Goal: Task Accomplishment & Management: Manage account settings

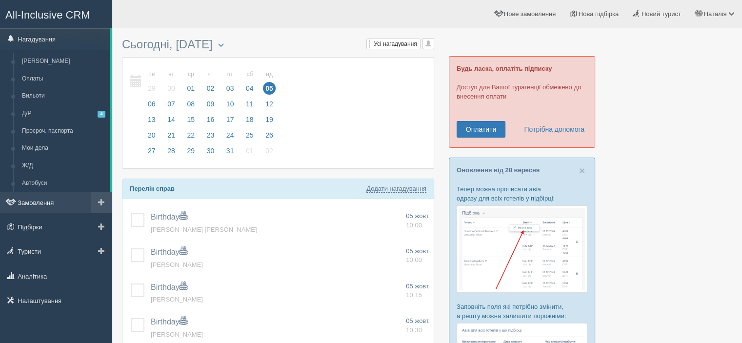
click at [46, 197] on link "Замовлення" at bounding box center [56, 202] width 112 height 21
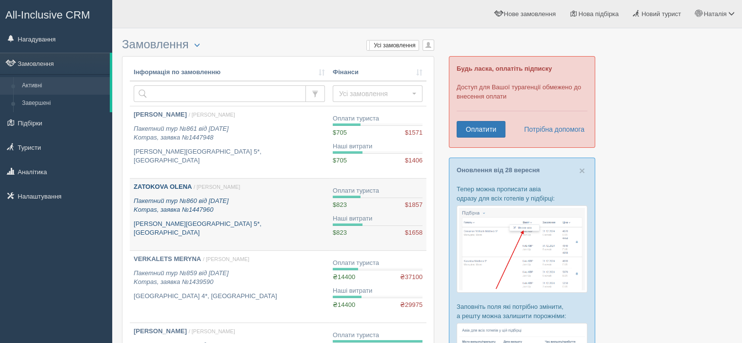
click at [180, 199] on icon "Пакетний тур №860 від 01.10.2025 Kompas, заявка №1447960" at bounding box center [181, 205] width 95 height 17
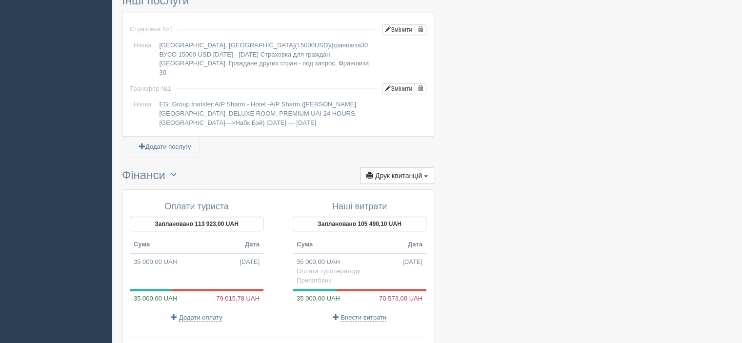
scroll to position [927, 0]
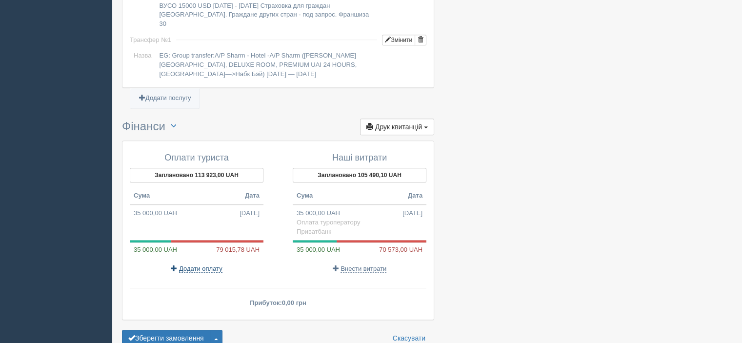
click at [206, 265] on span "Додати оплату" at bounding box center [200, 269] width 43 height 8
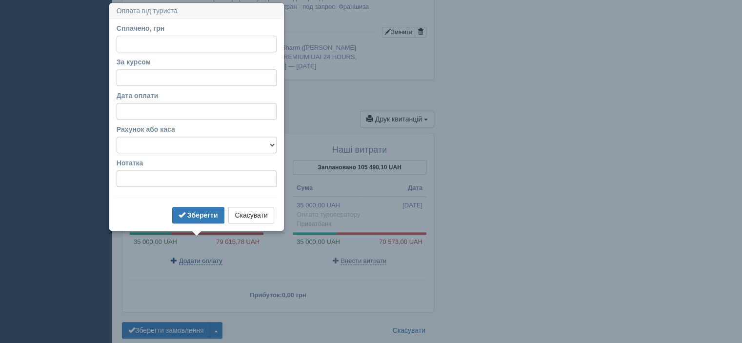
scroll to position [936, 0]
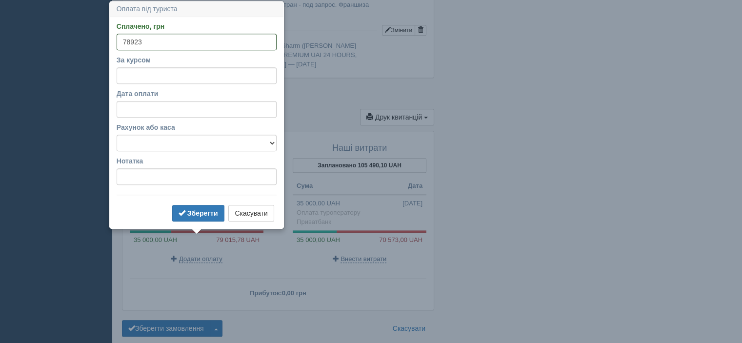
type input "78923"
click at [185, 75] on input "За курсом" at bounding box center [197, 75] width 160 height 17
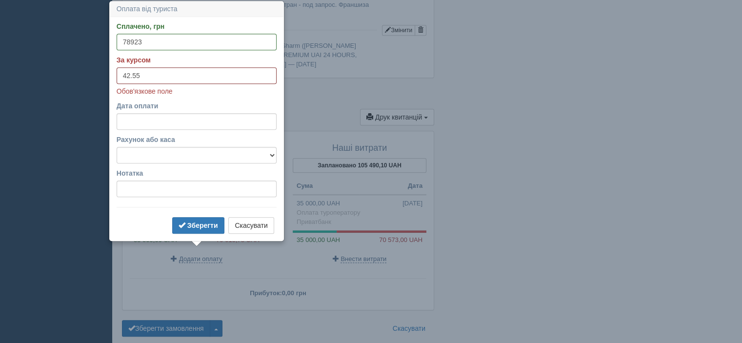
type input "42.55"
click at [205, 155] on select "Альфабанк Банковский счёт Наличная касса Приватбанк" at bounding box center [197, 155] width 160 height 17
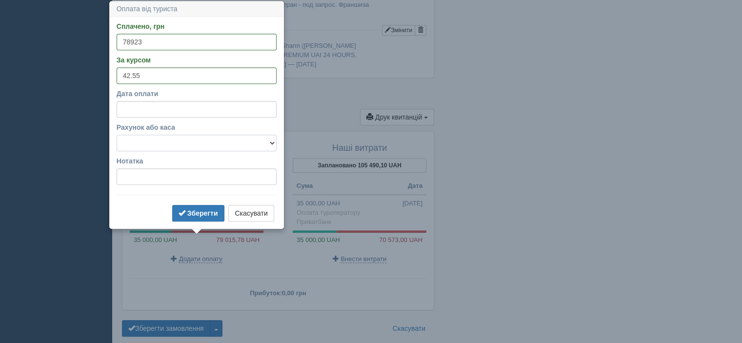
select select "346"
click at [117, 135] on select "Альфабанк Банковский счёт Наличная касса Приватбанк" at bounding box center [197, 143] width 160 height 17
click at [197, 215] on b "Зберегти" at bounding box center [202, 213] width 31 height 8
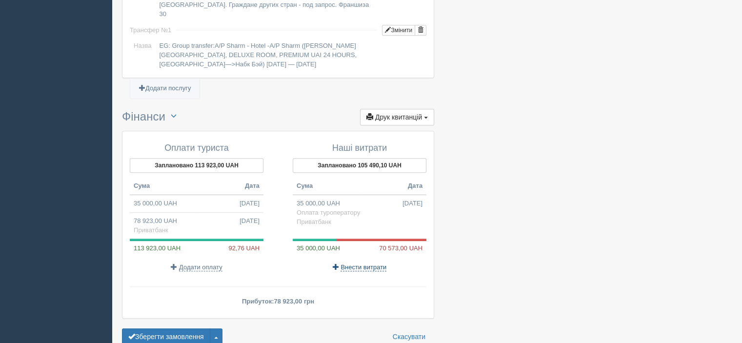
click at [375, 263] on span "Внести витрати" at bounding box center [363, 267] width 46 height 8
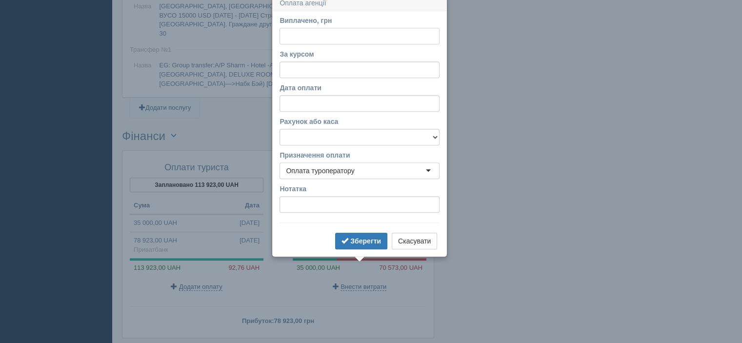
scroll to position [911, 0]
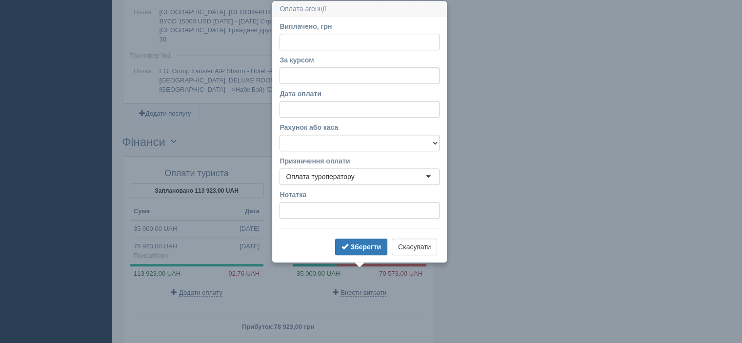
paste input "70498.54"
type input "70498.54"
click at [311, 71] on input "За курсом" at bounding box center [359, 75] width 160 height 17
type input "42.55"
click at [333, 144] on select "Альфабанк Банковский счёт Наличная касса Приватбанк" at bounding box center [359, 143] width 160 height 17
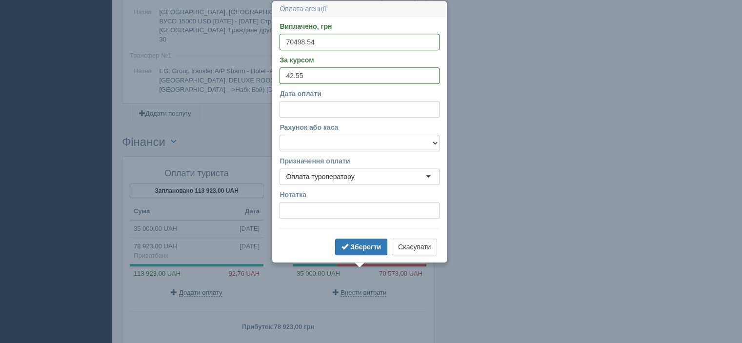
select select "346"
click at [279, 135] on select "Альфабанк Банковский счёт Наличная касса Приватбанк" at bounding box center [359, 143] width 160 height 17
click at [358, 247] on b "Зберегти" at bounding box center [365, 247] width 31 height 8
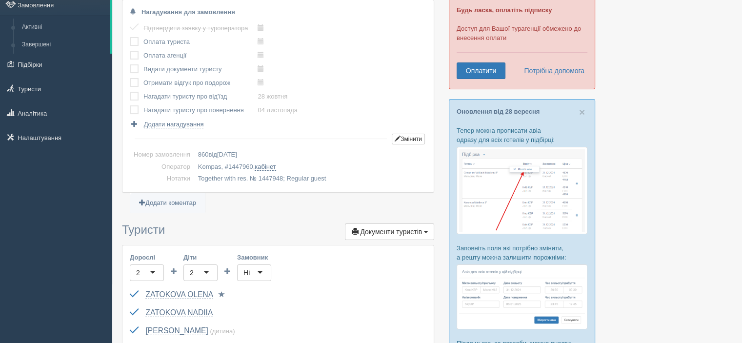
scroll to position [0, 0]
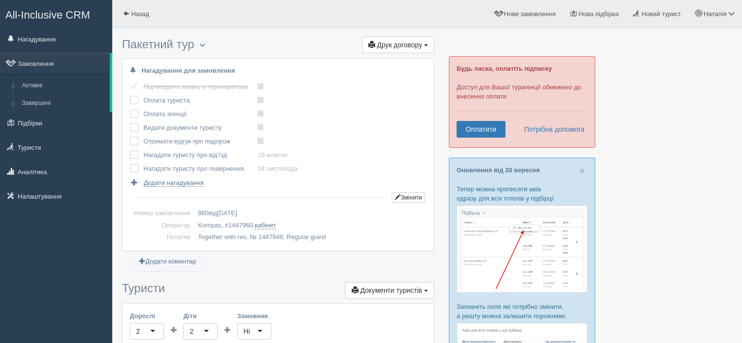
click at [130, 96] on label at bounding box center [130, 96] width 0 height 0
click at [0, 0] on input "checkbox" at bounding box center [0, 0] width 0 height 0
click at [130, 123] on label at bounding box center [130, 123] width 0 height 0
click at [0, 0] on input "checkbox" at bounding box center [0, 0] width 0 height 0
click at [130, 123] on label at bounding box center [130, 123] width 0 height 0
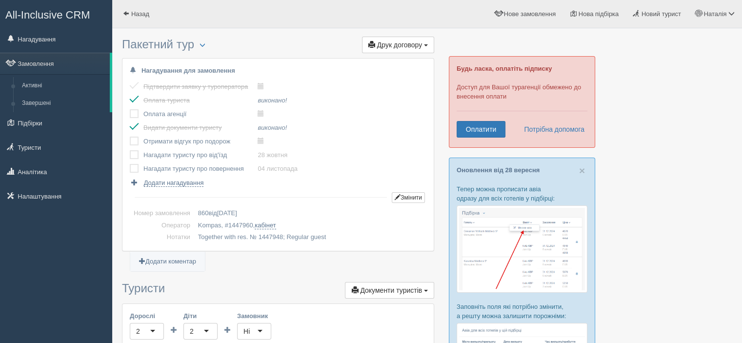
click at [0, 0] on input "checkbox" at bounding box center [0, 0] width 0 height 0
click at [130, 109] on label at bounding box center [130, 109] width 0 height 0
click at [0, 0] on input "checkbox" at bounding box center [0, 0] width 0 height 0
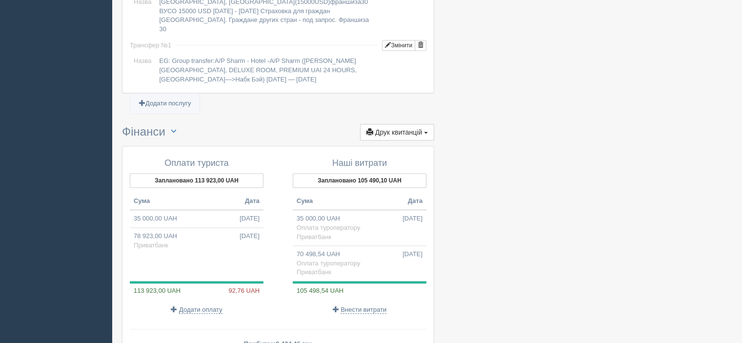
scroll to position [993, 0]
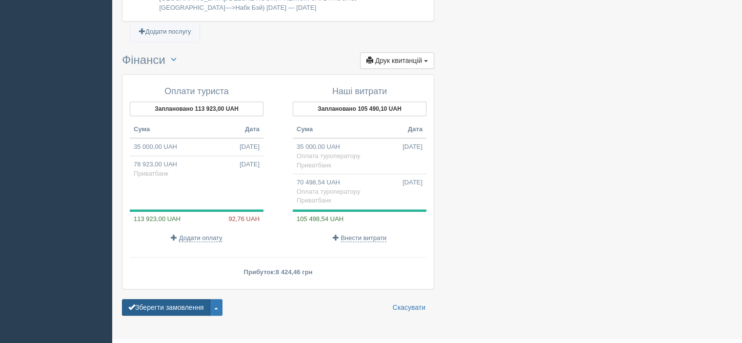
click at [171, 299] on button "Зберегти замовлення" at bounding box center [166, 307] width 88 height 17
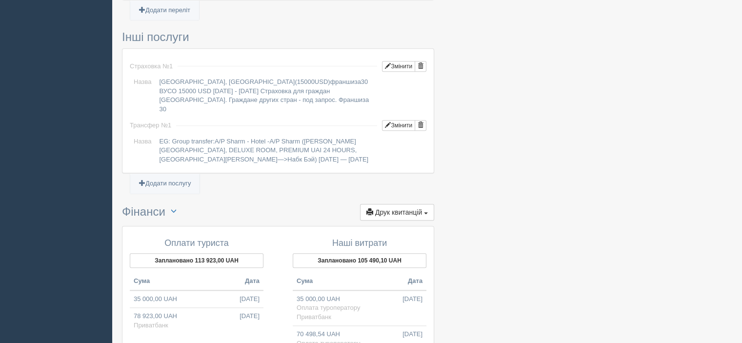
scroll to position [1022, 0]
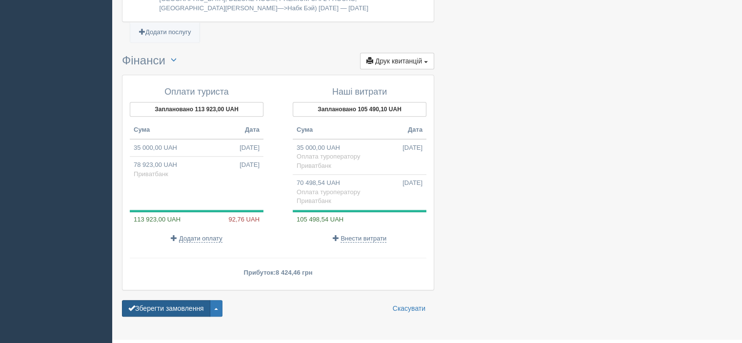
click at [182, 300] on button "Зберегти замовлення" at bounding box center [166, 308] width 88 height 17
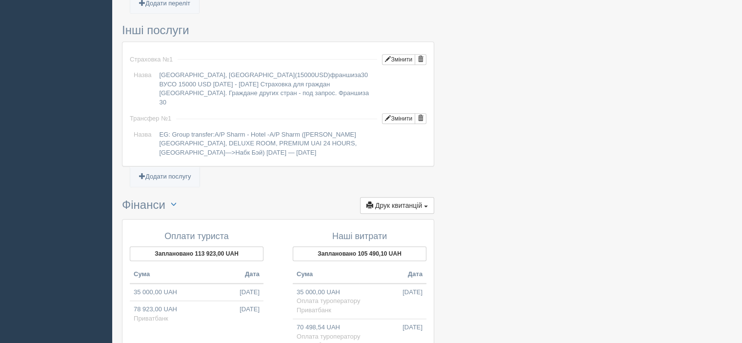
scroll to position [1022, 0]
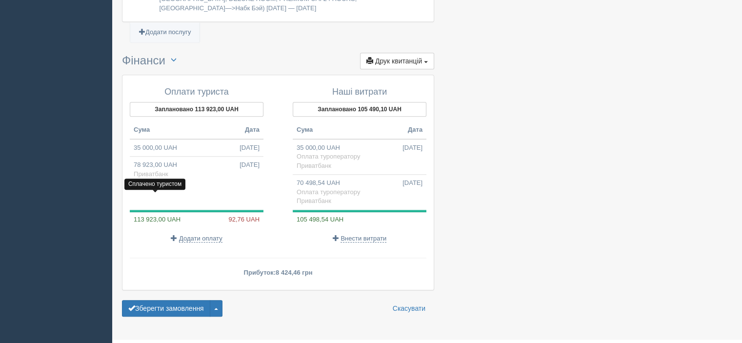
click at [176, 216] on span "113 923,00 UAH" at bounding box center [155, 219] width 51 height 7
click at [183, 102] on button "Заплановано 113 923,00 UAH" at bounding box center [197, 109] width 134 height 15
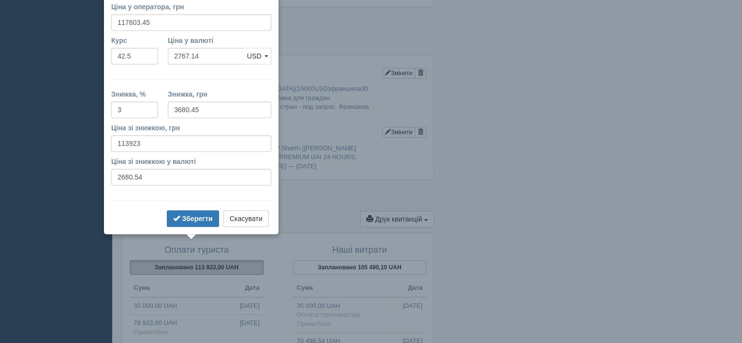
scroll to position [845, 0]
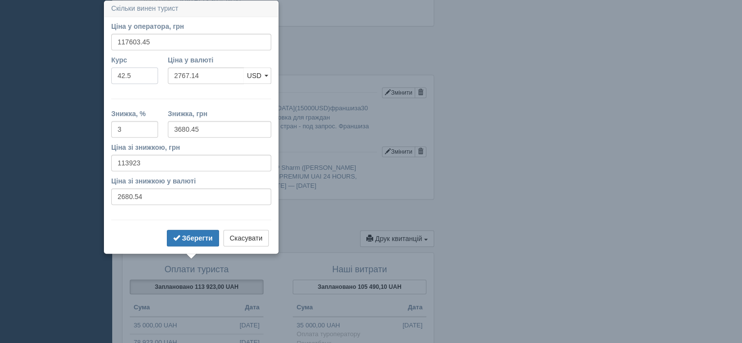
click at [135, 79] on input "42.5" at bounding box center [134, 75] width 47 height 17
type input "42.55"
type input "2763.89"
type input "113923.00"
type input "2677.39"
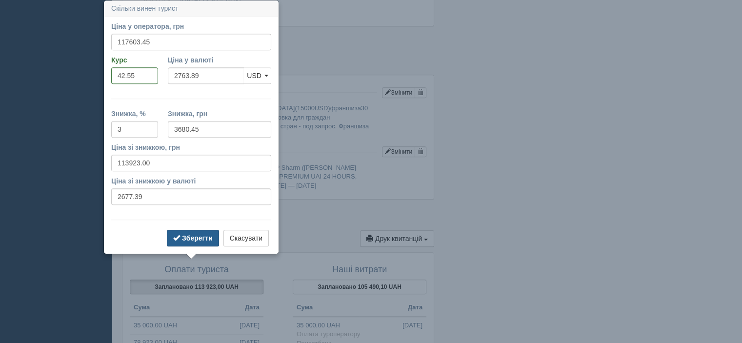
click at [192, 236] on b "Зберегти" at bounding box center [197, 238] width 31 height 8
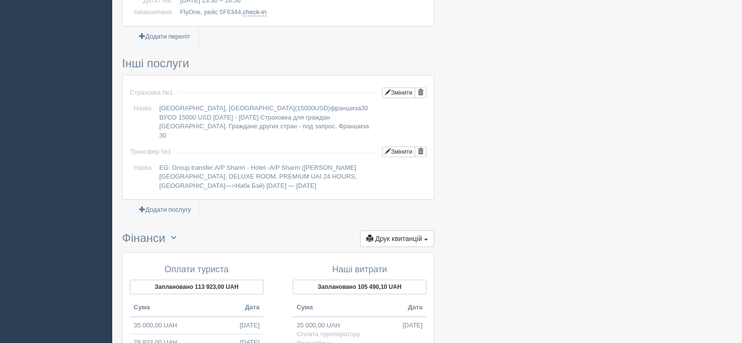
scroll to position [991, 0]
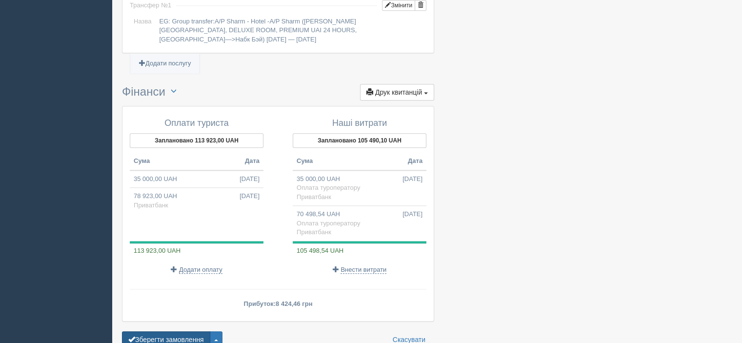
click at [177, 331] on button "Зберегти замовлення" at bounding box center [166, 339] width 88 height 17
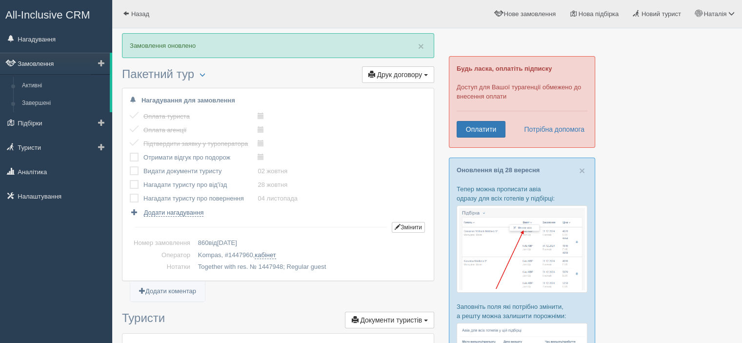
click at [39, 64] on link "Замовлення" at bounding box center [55, 63] width 110 height 21
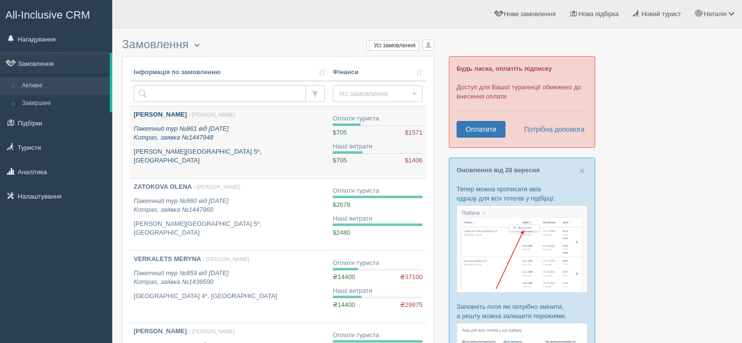
click at [172, 115] on b "[PERSON_NAME]" at bounding box center [160, 114] width 53 height 7
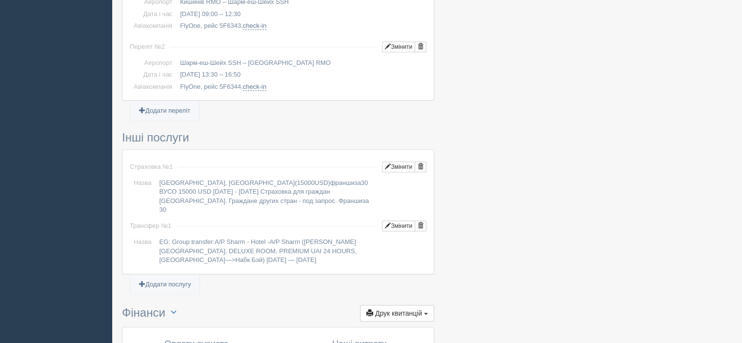
scroll to position [939, 0]
